Goal: Information Seeking & Learning: Learn about a topic

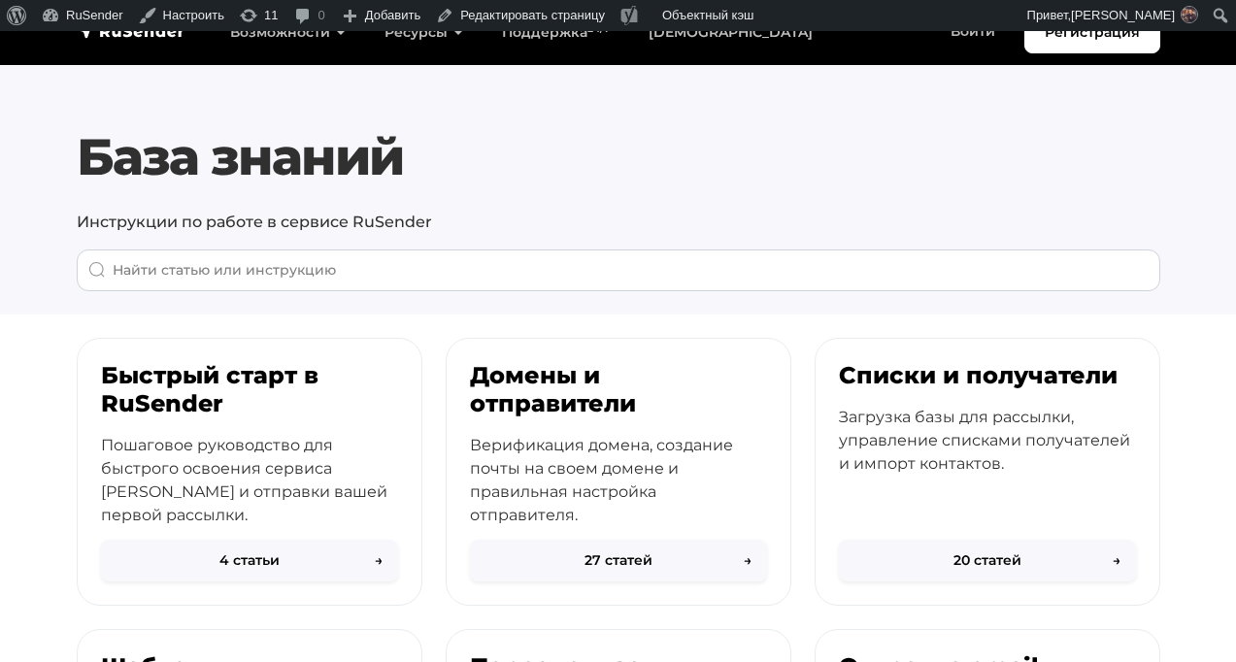
click at [302, 45] on link "Возможности" at bounding box center [288, 33] width 154 height 40
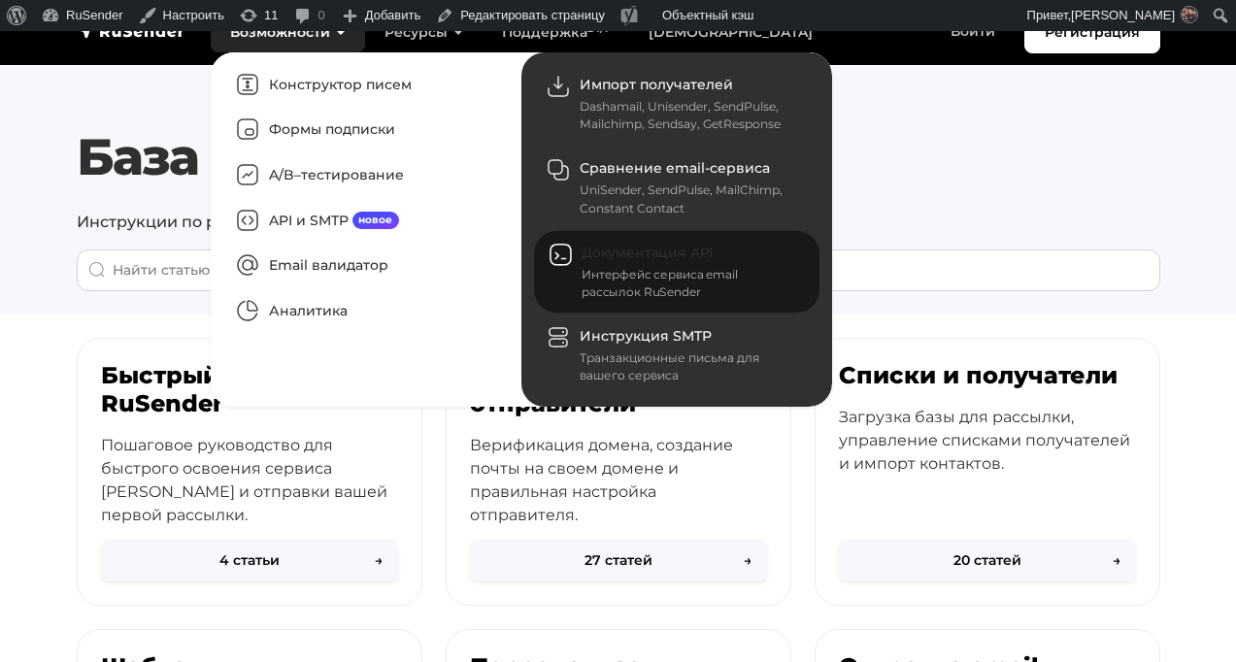
click at [674, 262] on link "Документация API Интерфейс сервиса email рассылок RuSender" at bounding box center [677, 272] width 286 height 83
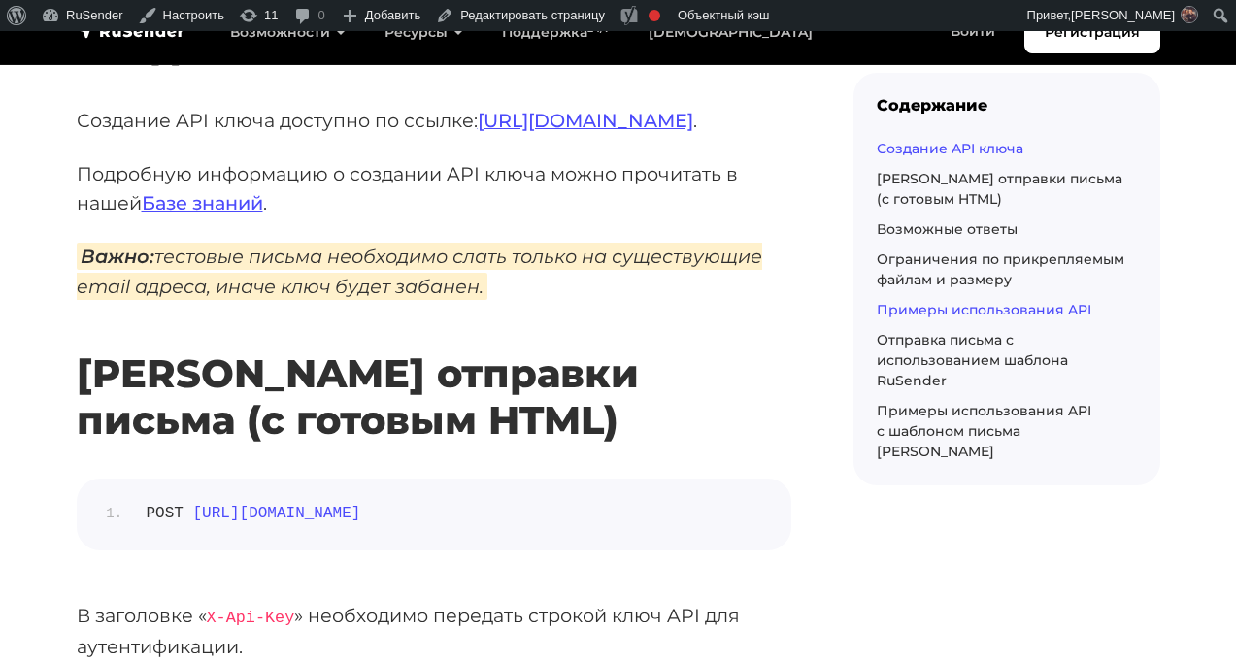
scroll to position [429, 0]
